Goal: Transaction & Acquisition: Purchase product/service

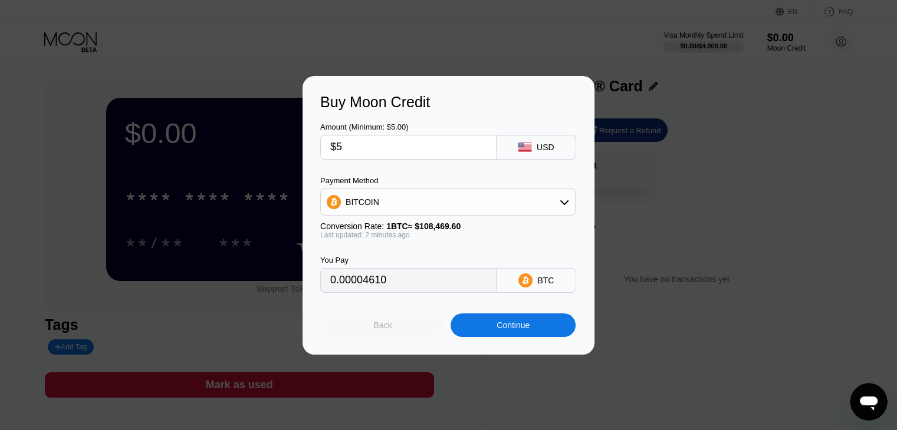
click at [413, 324] on div "Back" at bounding box center [382, 326] width 125 height 24
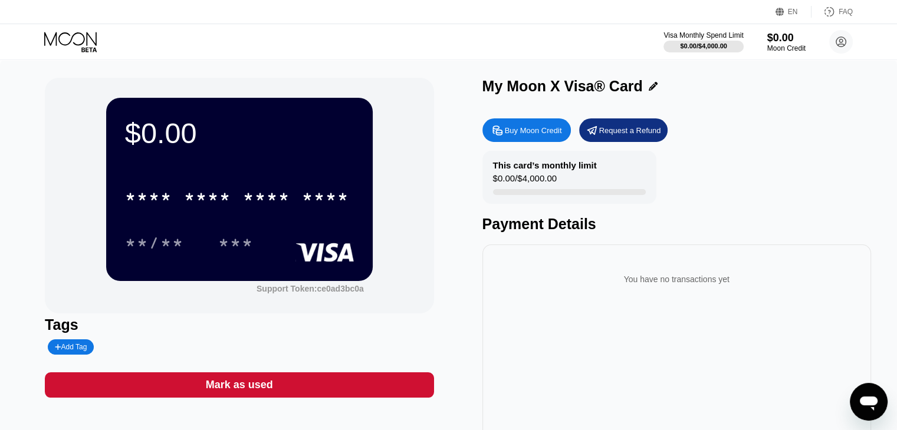
click at [508, 131] on div "Buy Moon Credit" at bounding box center [533, 131] width 57 height 10
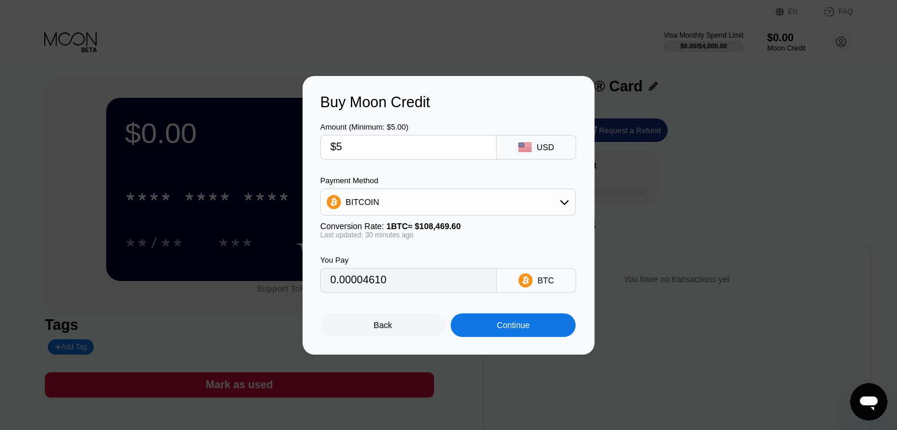
type input "0.00004604"
click at [465, 321] on div "Continue" at bounding box center [512, 326] width 125 height 24
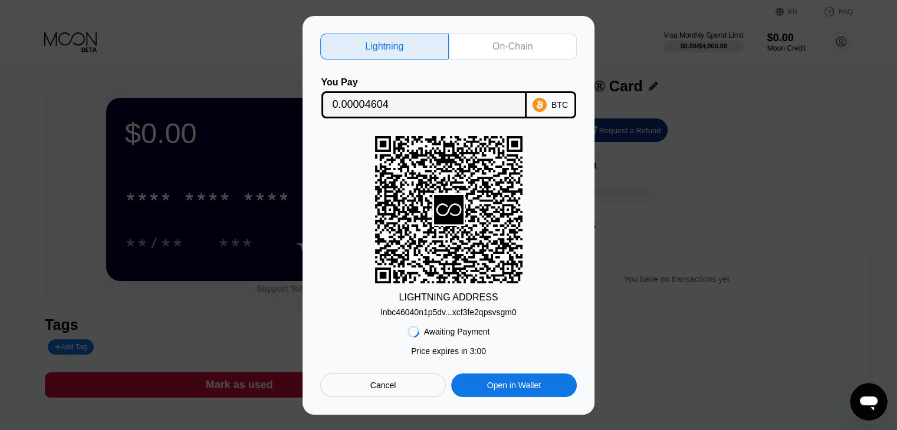
click at [445, 314] on div "lnbc46040n1p5dv...xcf3fe2qpsvsgm0" at bounding box center [448, 312] width 136 height 9
click at [479, 308] on div "lnbc46040n1p5dv...xcf3fe2qpsvsgm0" at bounding box center [448, 312] width 136 height 9
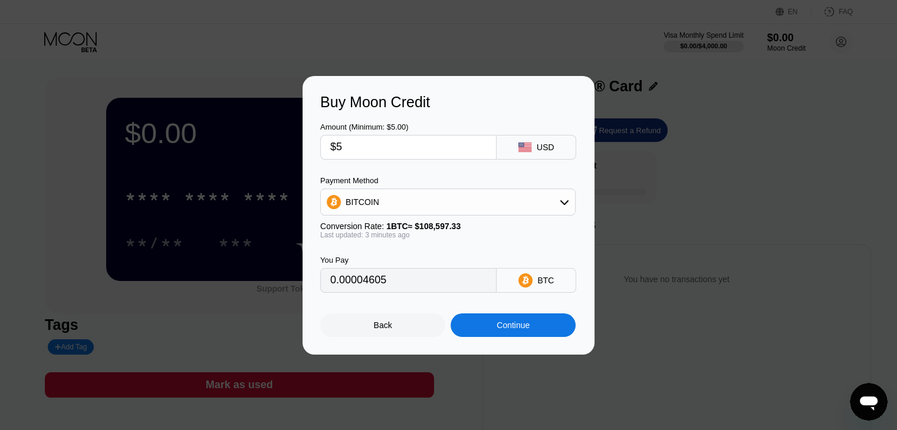
type input "0.00004604"
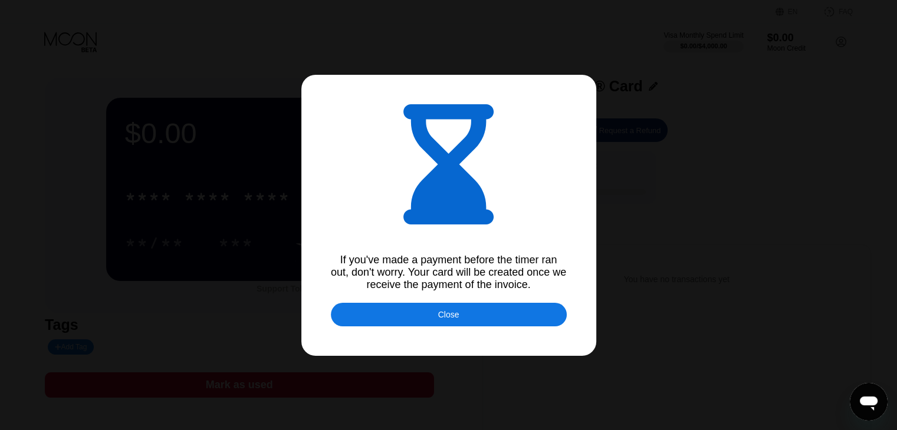
drag, startPoint x: 448, startPoint y: 314, endPoint x: 450, endPoint y: 305, distance: 9.0
click at [450, 305] on div "If you've made a payment before the timer ran out, don't worry. Your card will …" at bounding box center [448, 215] width 897 height 430
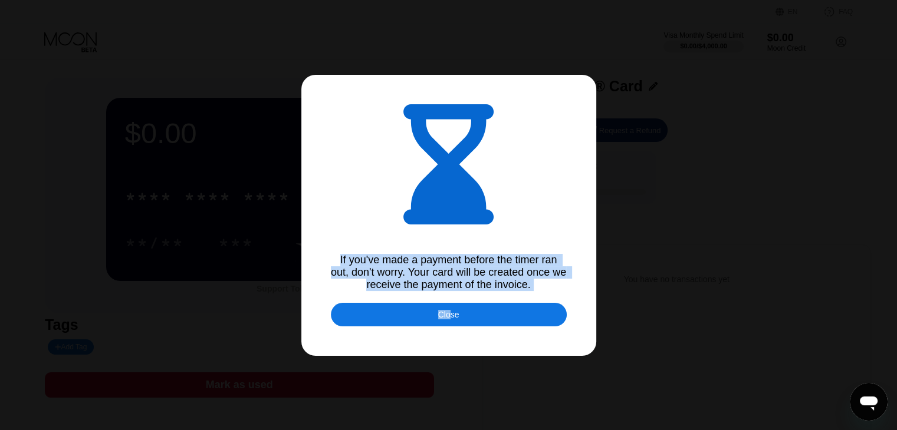
click at [452, 307] on div "Close" at bounding box center [449, 315] width 236 height 24
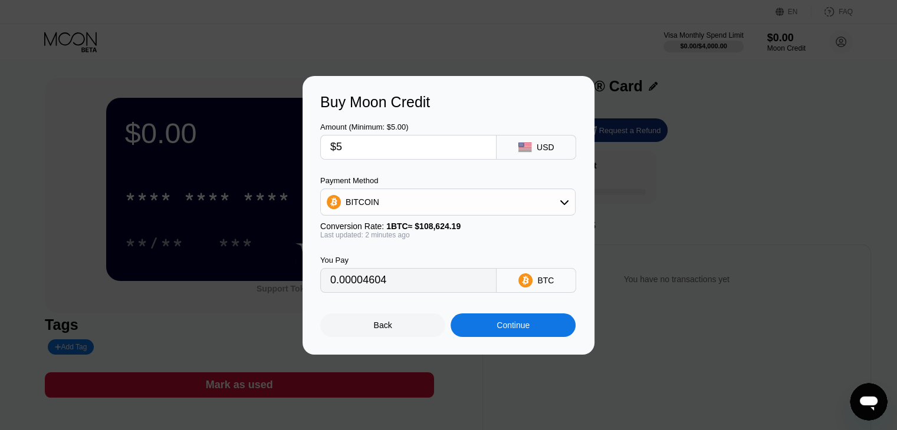
click at [472, 325] on div "Continue" at bounding box center [512, 326] width 125 height 24
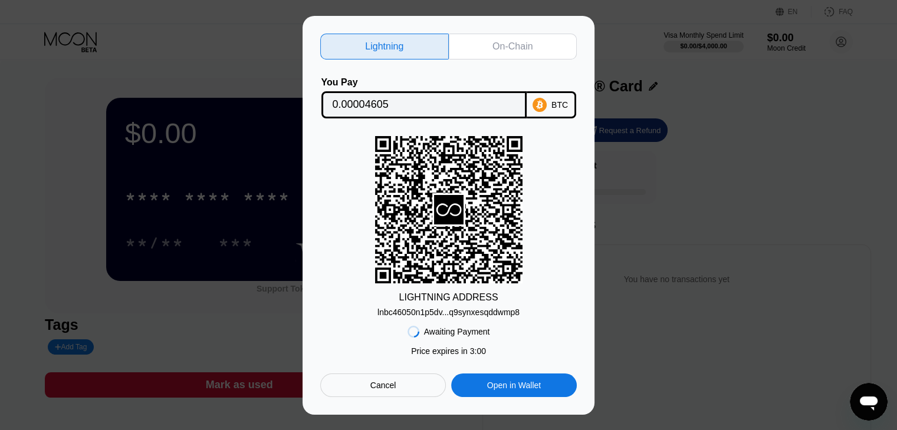
click at [453, 308] on div "lnbc46050n1p5dv...q9synxesqddwmp8" at bounding box center [448, 312] width 142 height 9
drag, startPoint x: 489, startPoint y: 302, endPoint x: 462, endPoint y: 349, distance: 53.9
click at [483, 314] on div "LIGHTNING ADDRESS lnbc46050n1p5dv...q9synxesqddwmp8" at bounding box center [448, 226] width 256 height 181
click at [446, 312] on div "lnbc46050n1p5dv...q9synxesqddwmp8" at bounding box center [448, 312] width 142 height 9
click at [442, 307] on div "lnbc46050n1p5dv...q9synxesqddwmp8" at bounding box center [448, 310] width 142 height 14
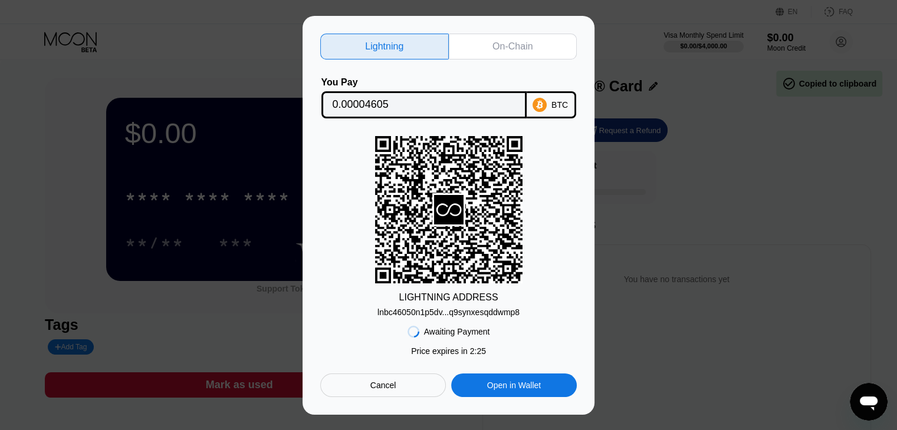
click at [443, 307] on div "lnbc46050n1p5dv...q9synxesqddwmp8" at bounding box center [448, 310] width 142 height 14
drag, startPoint x: 455, startPoint y: 254, endPoint x: 541, endPoint y: 206, distance: 98.2
click at [541, 201] on div "LIGHTNING ADDRESS lnbc46050n1p5dv...q9synxesqddwmp8" at bounding box center [448, 226] width 256 height 181
click at [436, 310] on div "lnbc46050n1p5dv...q9synxesqddwmp8" at bounding box center [448, 312] width 142 height 9
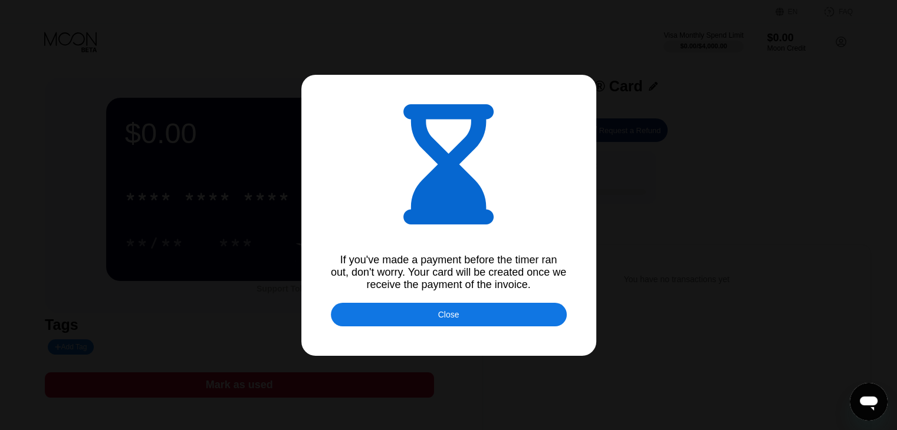
type input "0.00004608"
click at [492, 314] on div "Close" at bounding box center [449, 315] width 236 height 24
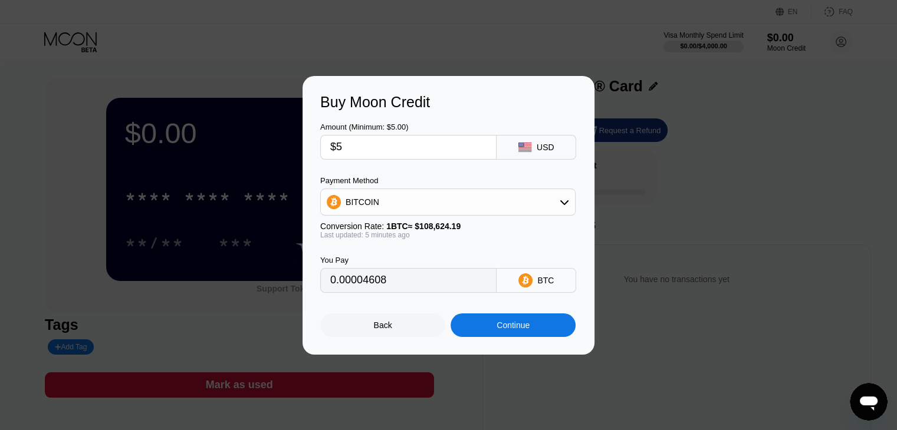
click at [465, 328] on div "Continue" at bounding box center [512, 326] width 125 height 24
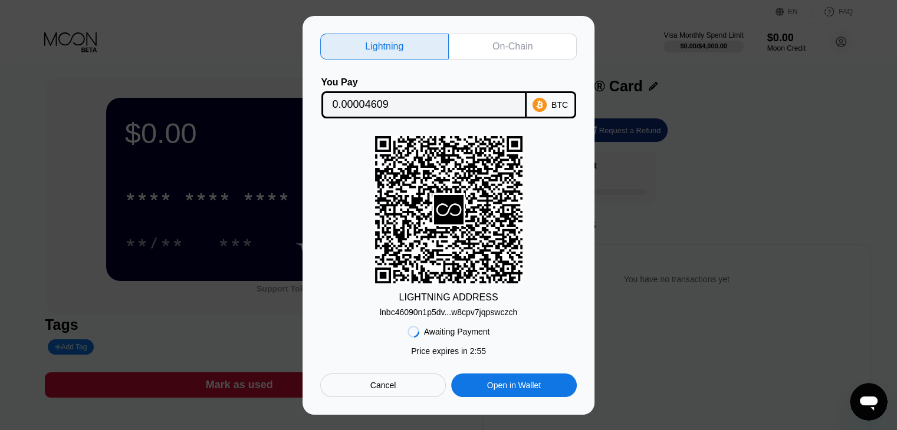
click at [452, 314] on div "lnbc46090n1p5dv...w8cpv7jqpswczch" at bounding box center [448, 312] width 137 height 9
click at [446, 306] on div "lnbc46090n1p5dv...w8cpv7jqpswczch" at bounding box center [448, 310] width 137 height 14
click at [455, 313] on div "lnbc46090n1p5dv...w8cpv7jqpswczch" at bounding box center [448, 312] width 137 height 9
click at [468, 314] on div "lnbc46090n1p5dv...w8cpv7jqpswczch" at bounding box center [448, 312] width 137 height 9
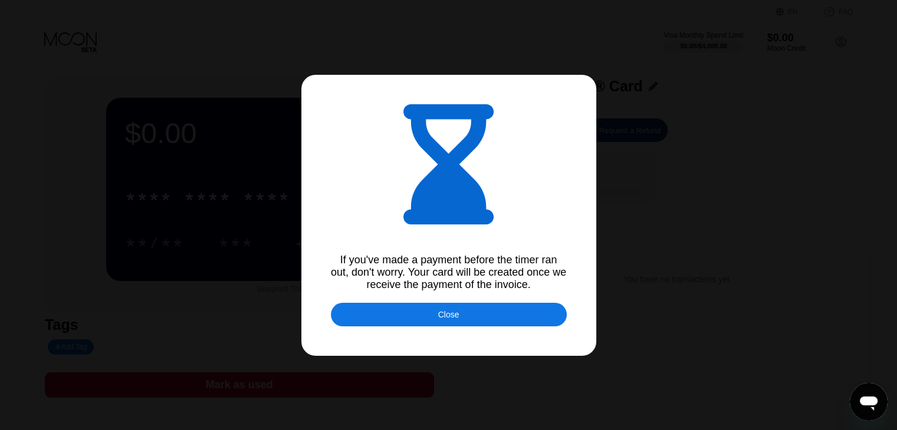
type input "0.00004602"
click at [439, 319] on div "Close" at bounding box center [448, 314] width 21 height 9
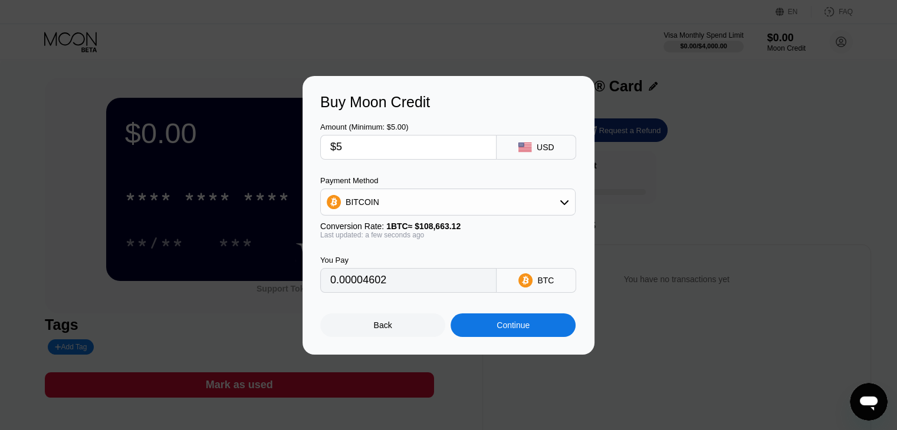
drag, startPoint x: 514, startPoint y: 340, endPoint x: 531, endPoint y: 312, distance: 32.8
click at [514, 337] on div "Continue" at bounding box center [512, 326] width 125 height 24
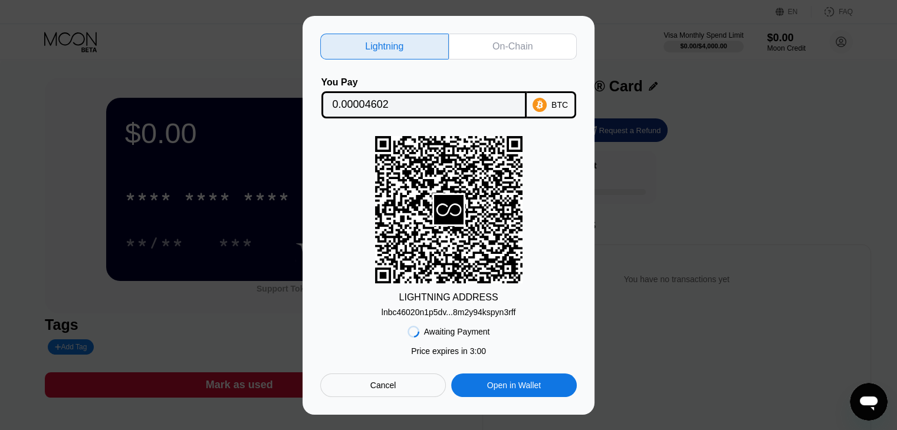
click at [376, 390] on div "Cancel" at bounding box center [383, 385] width 26 height 11
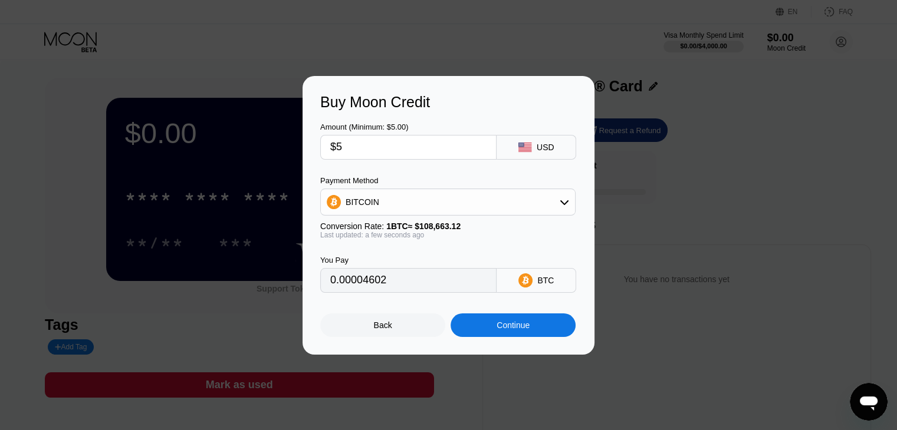
click at [425, 130] on div "Amount (Minimum: $5.00)" at bounding box center [408, 127] width 176 height 9
type input "0.00004610"
click at [495, 321] on div "Continue" at bounding box center [512, 326] width 125 height 24
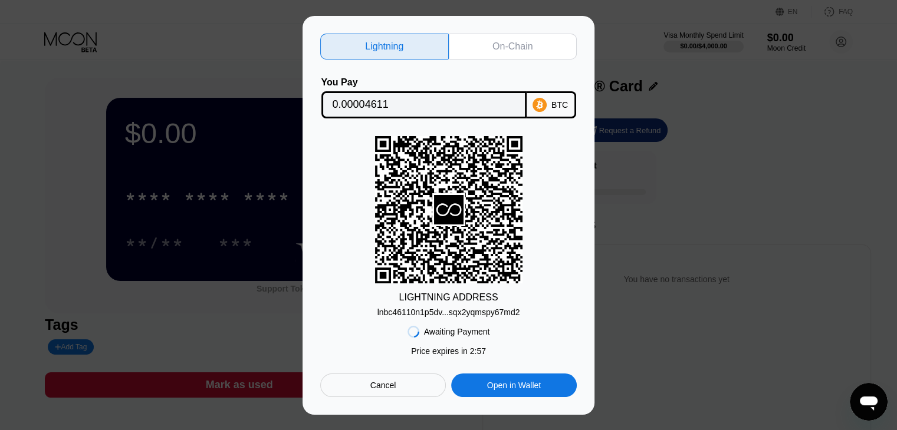
click at [472, 310] on div "lnbc46110n1p5dv...sqx2yqmspy67md2" at bounding box center [448, 312] width 143 height 9
click at [412, 310] on div "lnbc46110n1p5dv...sqx2yqmspy67md2" at bounding box center [448, 312] width 143 height 9
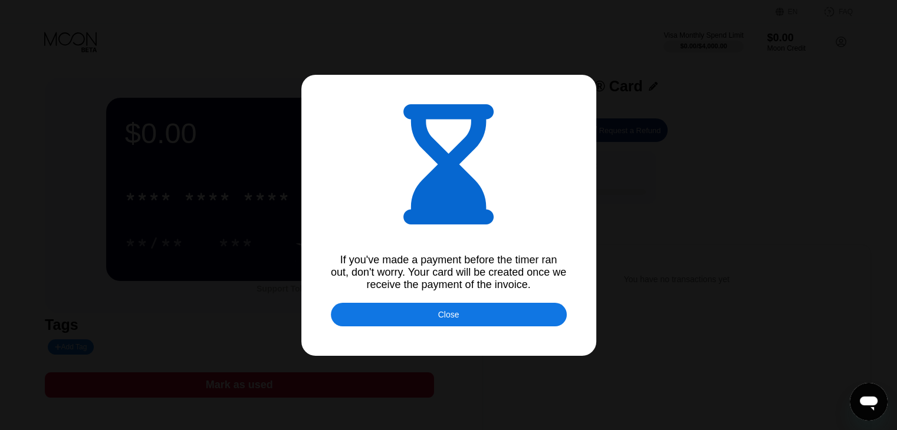
type input "0.00004613"
drag, startPoint x: 451, startPoint y: 161, endPoint x: 467, endPoint y: 222, distance: 63.4
click at [451, 161] on icon at bounding box center [448, 164] width 90 height 120
click at [469, 319] on div "Close" at bounding box center [449, 315] width 236 height 24
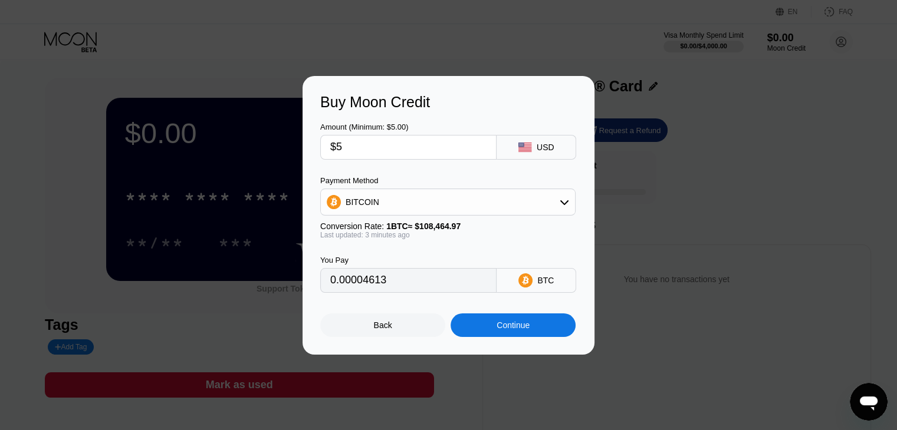
click at [483, 333] on div "Continue" at bounding box center [512, 326] width 125 height 24
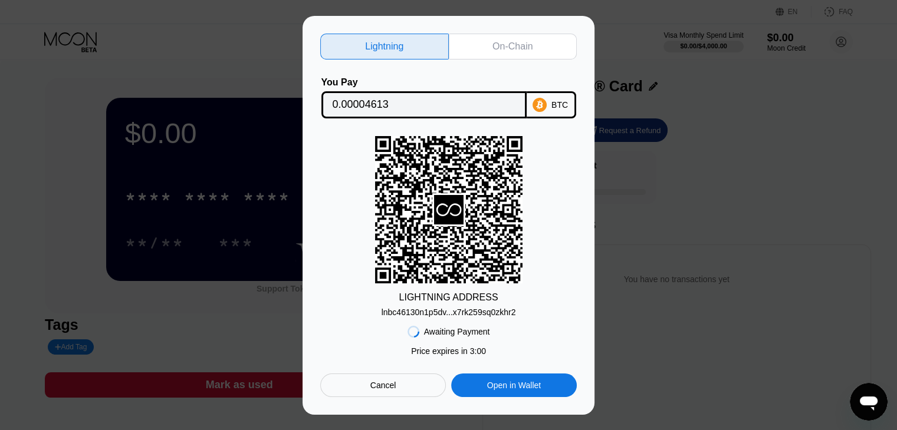
click at [450, 314] on div "lnbc46130n1p5dv...x7rk259sq0zkhr2" at bounding box center [448, 312] width 134 height 9
drag, startPoint x: 427, startPoint y: 256, endPoint x: 547, endPoint y: 182, distance: 140.9
click at [547, 182] on div "LIGHTNING ADDRESS lnbc46130n1p5dv...x7rk259sq0zkhr2" at bounding box center [448, 226] width 256 height 181
click at [387, 383] on div "Cancel" at bounding box center [383, 385] width 26 height 11
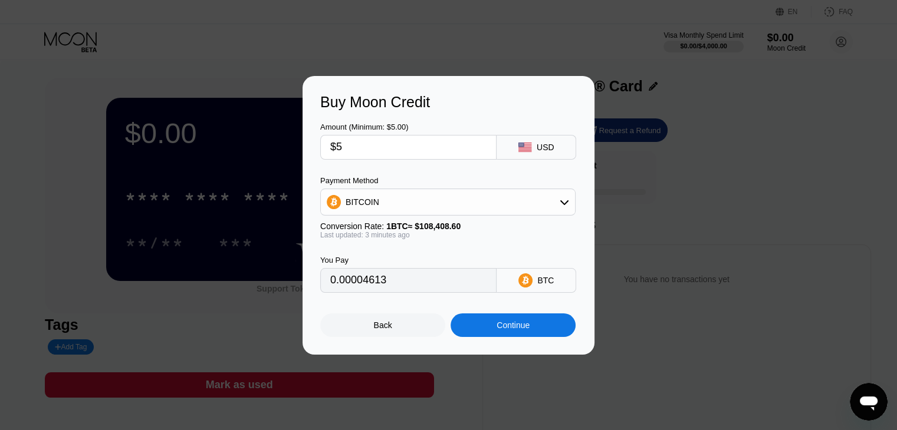
click at [393, 125] on div "Amount (Minimum: $5.00)" at bounding box center [408, 127] width 176 height 9
type input "0.00004616"
type input "$5"
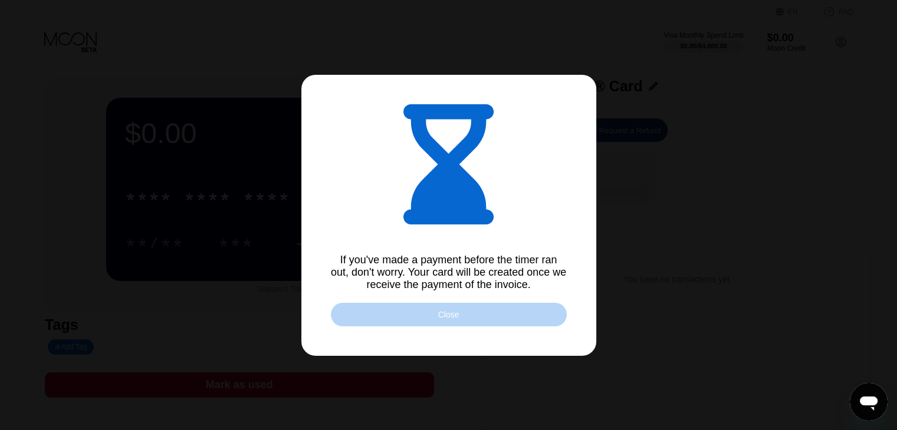
click at [448, 320] on div "Close" at bounding box center [448, 314] width 21 height 9
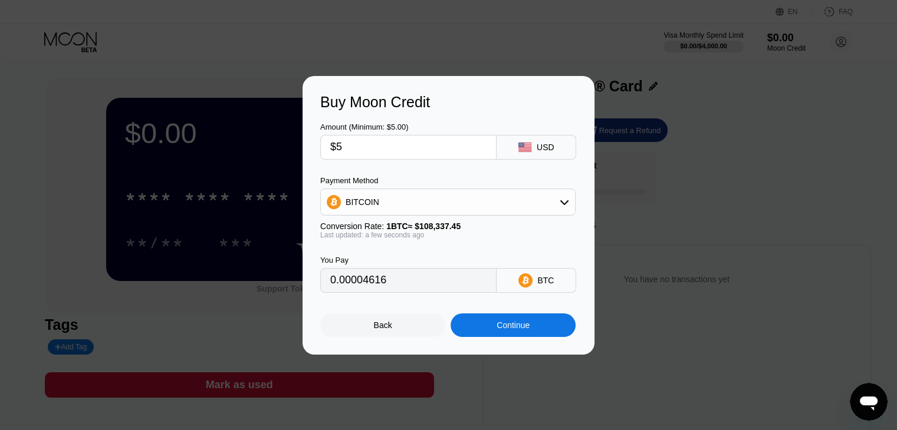
click at [381, 126] on div "Amount (Minimum: $5.00)" at bounding box center [408, 127] width 176 height 9
click at [368, 130] on div "Amount (Minimum: $5.00)" at bounding box center [408, 127] width 176 height 9
type input "$5"
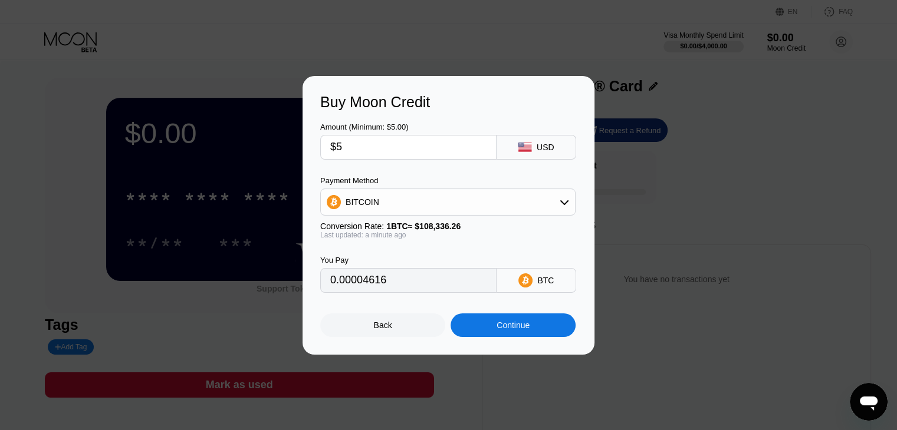
click at [384, 386] on div at bounding box center [448, 215] width 897 height 430
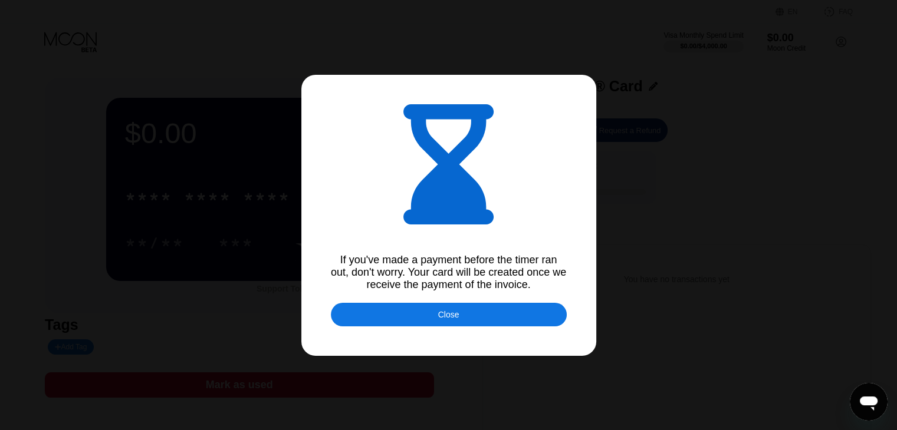
drag, startPoint x: 439, startPoint y: 302, endPoint x: 445, endPoint y: 313, distance: 12.9
click at [443, 313] on div "If you've made a payment before the timer ran out, don't worry. Your card will …" at bounding box center [448, 215] width 897 height 430
click at [445, 313] on div "Close" at bounding box center [448, 314] width 21 height 9
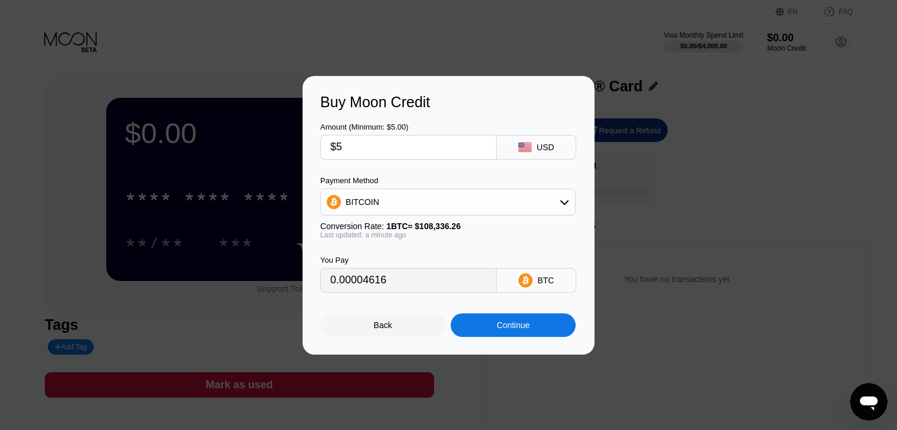
click at [387, 123] on div "Amount (Minimum: $5.00)" at bounding box center [408, 127] width 176 height 9
type input "0.00004611"
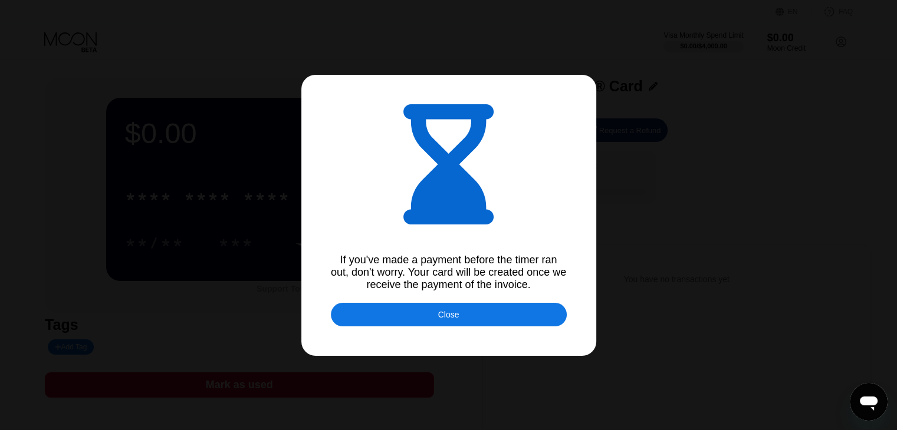
click at [439, 323] on div "Close" at bounding box center [449, 315] width 236 height 24
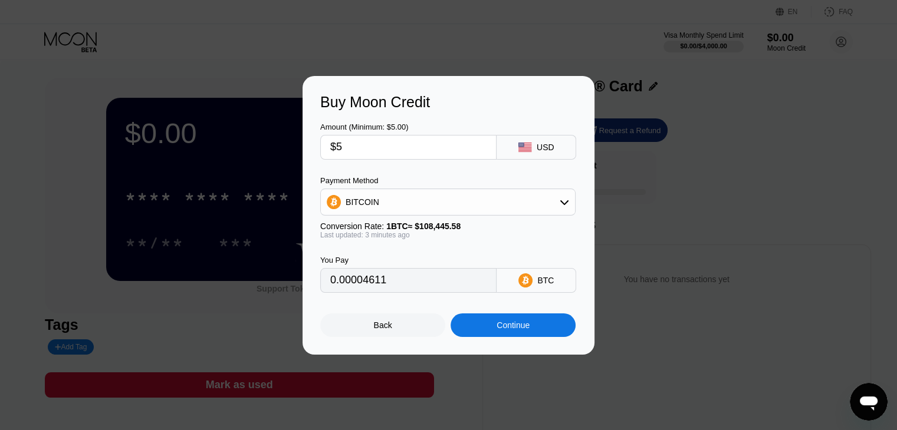
click at [422, 325] on div "Back" at bounding box center [382, 326] width 125 height 24
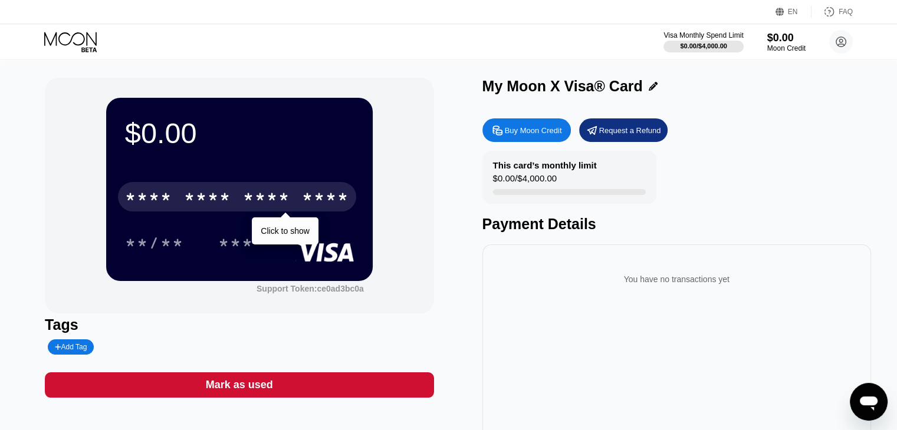
click at [256, 201] on div "* * * *" at bounding box center [266, 198] width 47 height 19
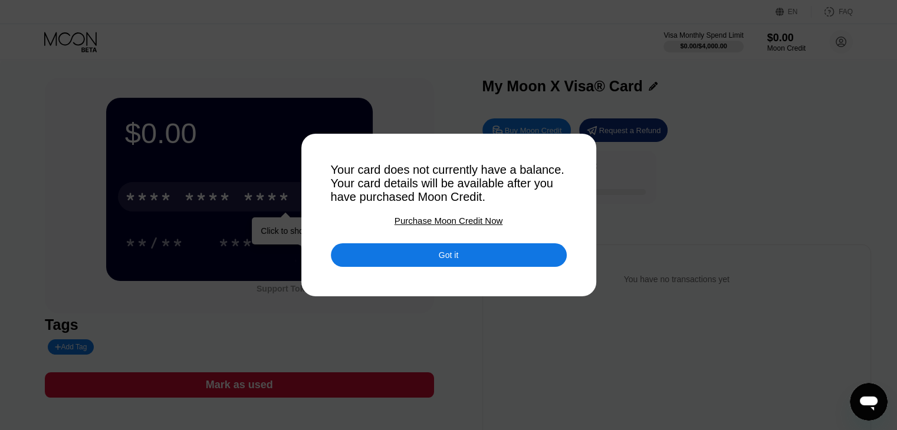
click at [433, 248] on div "Got it" at bounding box center [449, 256] width 236 height 24
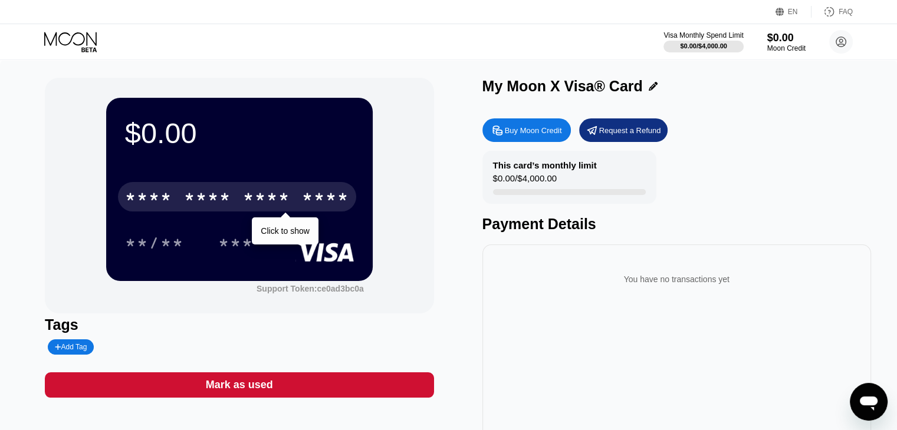
click at [757, 161] on div "This card’s monthly limit $0.00 / $4,000.00 Payment Details" at bounding box center [676, 192] width 389 height 82
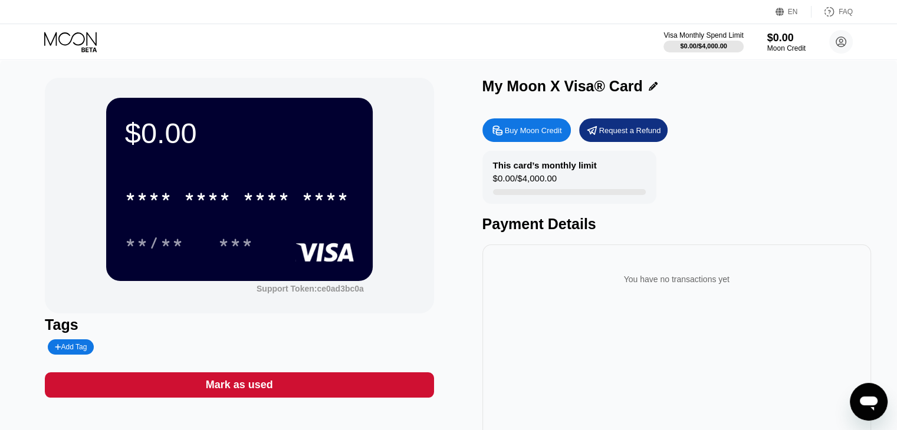
scroll to position [223, 0]
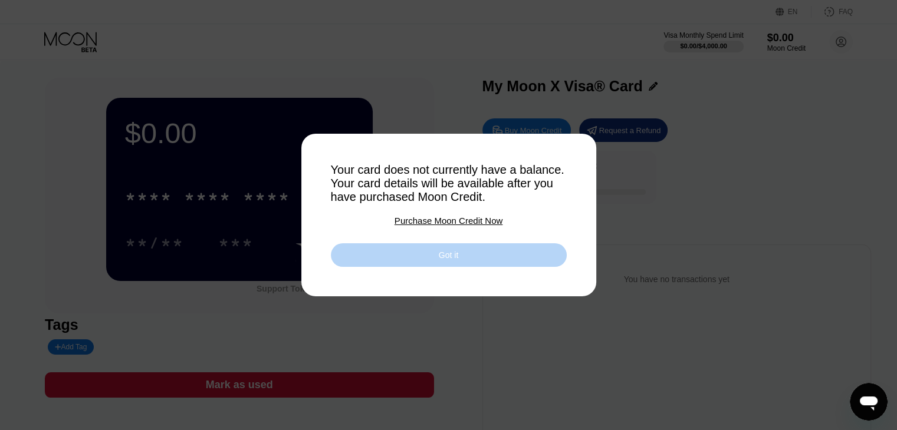
click at [446, 261] on div "Got it" at bounding box center [448, 255] width 19 height 11
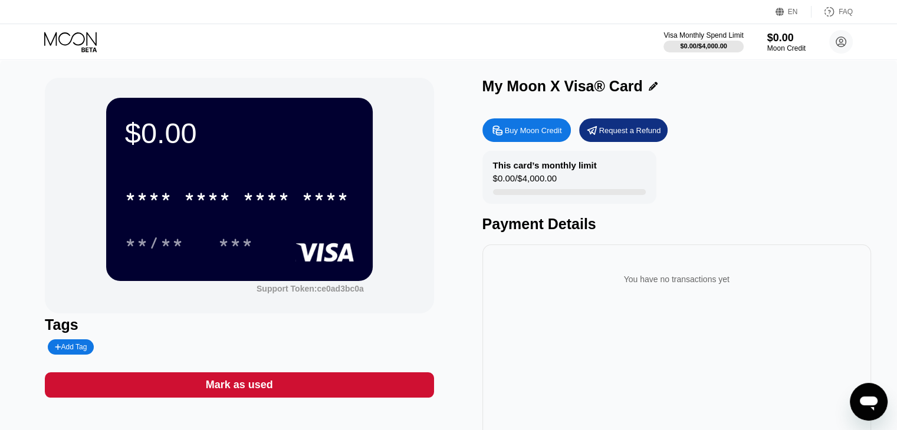
click at [334, 248] on rect at bounding box center [324, 252] width 58 height 19
click at [335, 248] on rect at bounding box center [324, 252] width 58 height 19
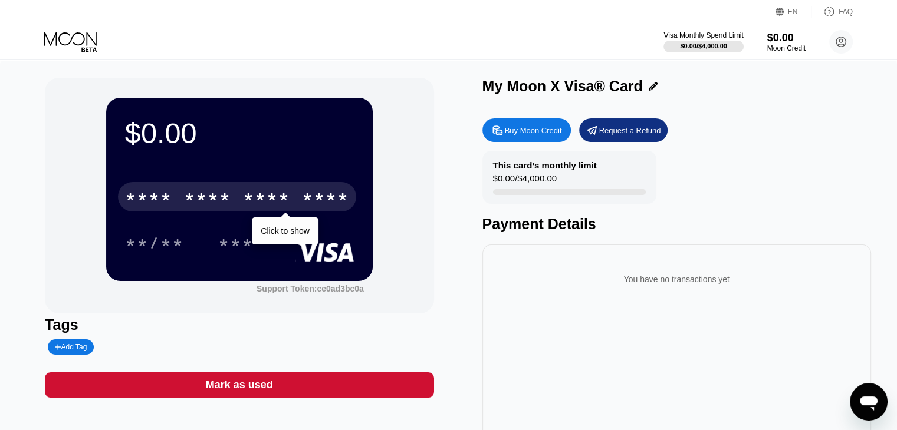
click at [328, 196] on div "****" at bounding box center [325, 198] width 47 height 19
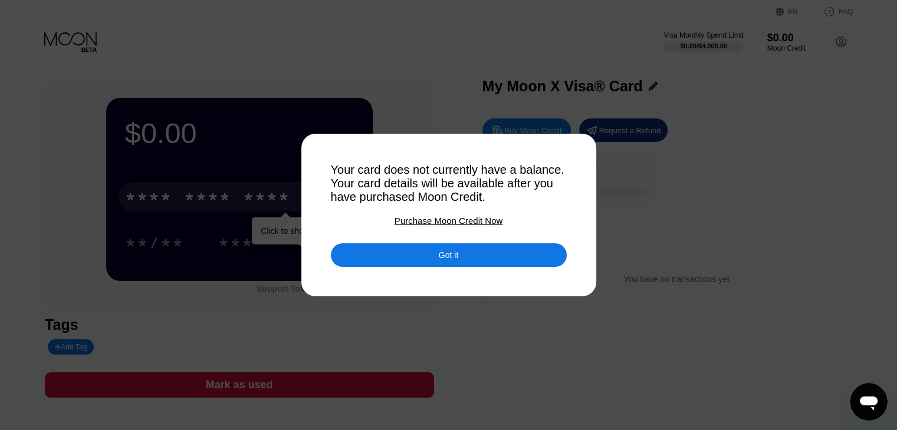
click at [433, 264] on div "Got it" at bounding box center [449, 256] width 236 height 24
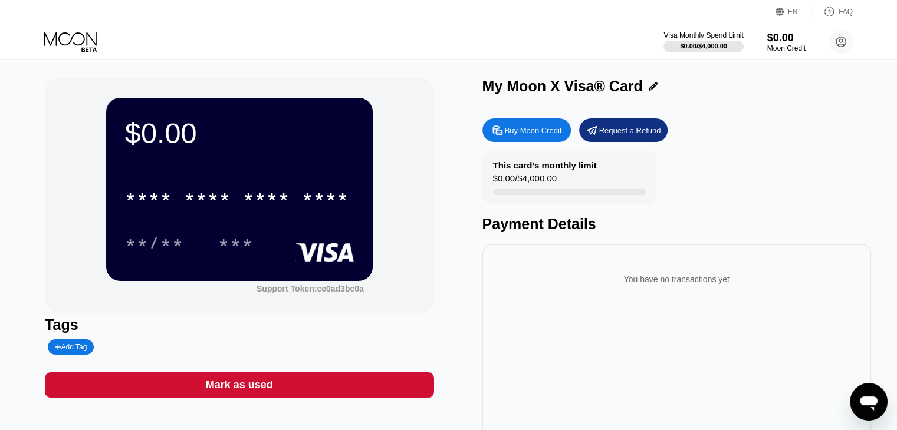
click at [147, 141] on div "$0.00" at bounding box center [239, 133] width 229 height 33
click at [238, 159] on div "$0.00 * * * * * * * * * * * * **** **/** ***" at bounding box center [239, 189] width 266 height 183
click at [467, 255] on div "$0.00 * * * * * * * * * * * * **** **/** *** Support Token: ce0ad3bc0a Tags Add…" at bounding box center [448, 264] width 807 height 373
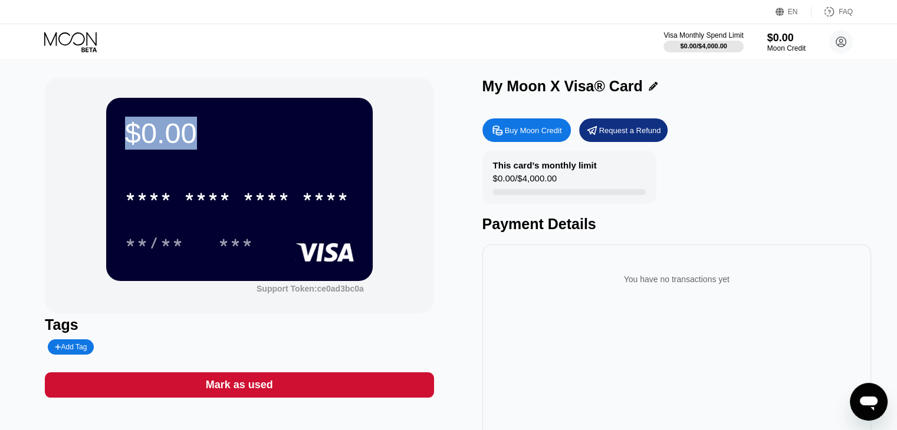
click at [429, 236] on div "$0.00 * * * * * * * * * * * * **** **/** *** Support Token: ce0ad3bc0a" at bounding box center [239, 196] width 389 height 236
click at [432, 236] on div "$0.00 * * * * * * * * * * * * **** **/** *** Support Token: ce0ad3bc0a" at bounding box center [239, 196] width 389 height 236
click at [812, 111] on div "My Moon X Visa® Card Buy Moon Credit Request a Refund This card’s monthly limit…" at bounding box center [676, 264] width 389 height 373
click at [451, 180] on div "$0.00 * * * * * * * * * * * * **** **/** *** Support Token: ce0ad3bc0a Tags Add…" at bounding box center [448, 264] width 807 height 373
click at [436, 152] on div "$0.00 * * * * * * * * * * * * **** **/** *** Support Token: ce0ad3bc0a Tags Add…" at bounding box center [448, 264] width 807 height 373
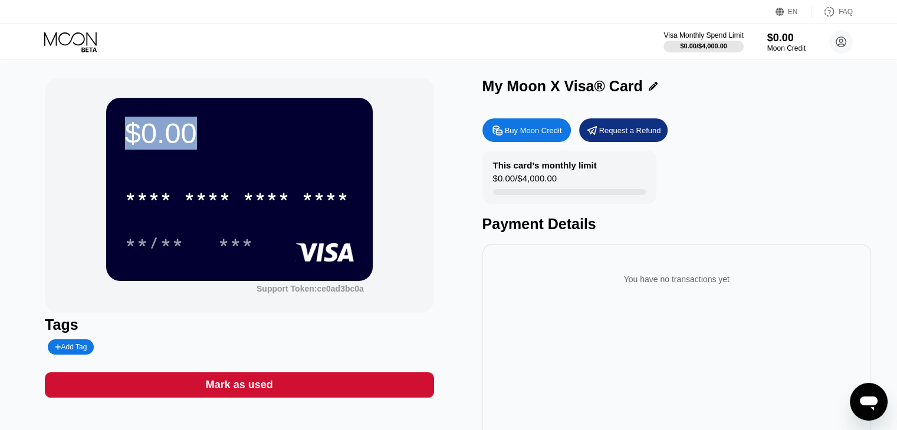
click at [274, 168] on div "$0.00 * * * * * * * * * * * * **** **/** ***" at bounding box center [239, 189] width 266 height 183
click at [558, 45] on div "Visa Monthly Spend Limit $0.00 / $4,000.00 $0.00 Moon Credit maysiemers3228@out…" at bounding box center [448, 41] width 897 height 35
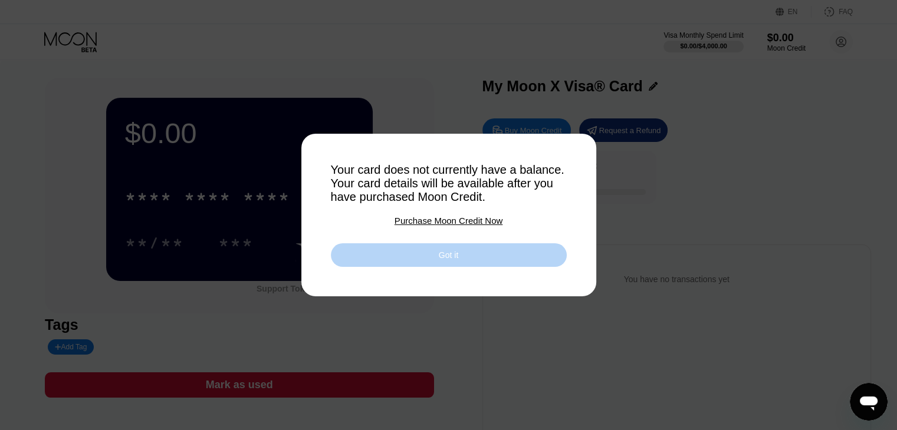
click at [491, 262] on div "Got it" at bounding box center [449, 256] width 236 height 24
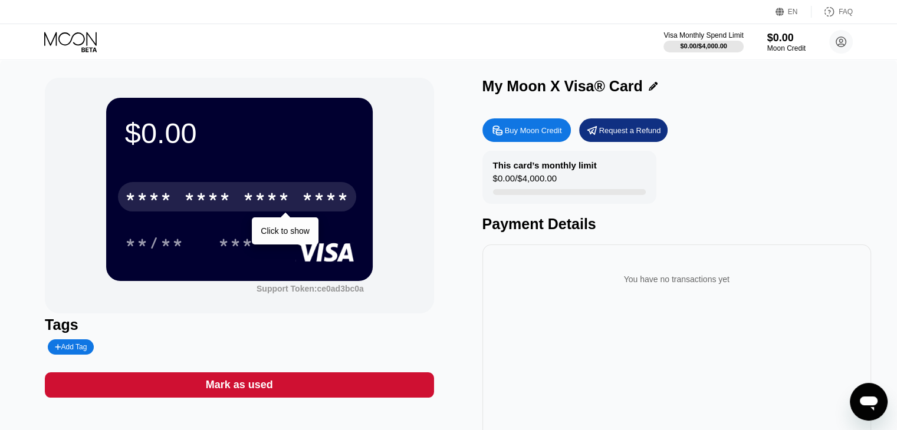
click at [305, 196] on div "****" at bounding box center [325, 198] width 47 height 19
